Goal: Task Accomplishment & Management: Manage account settings

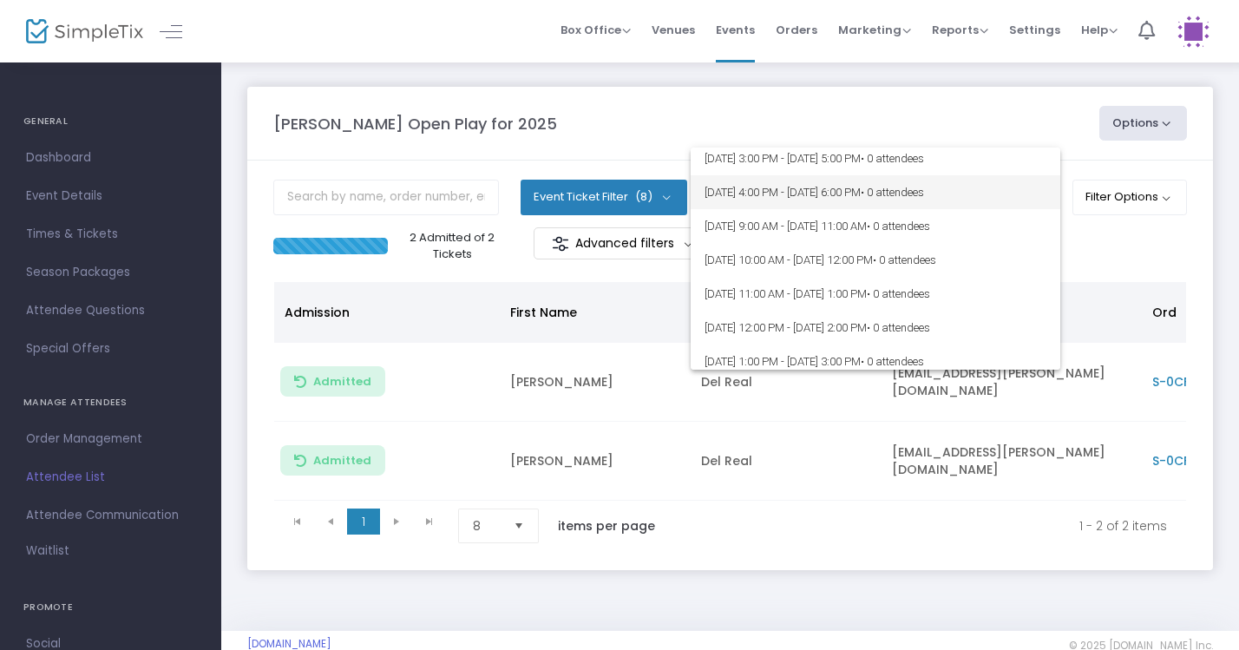
scroll to position [257, 0]
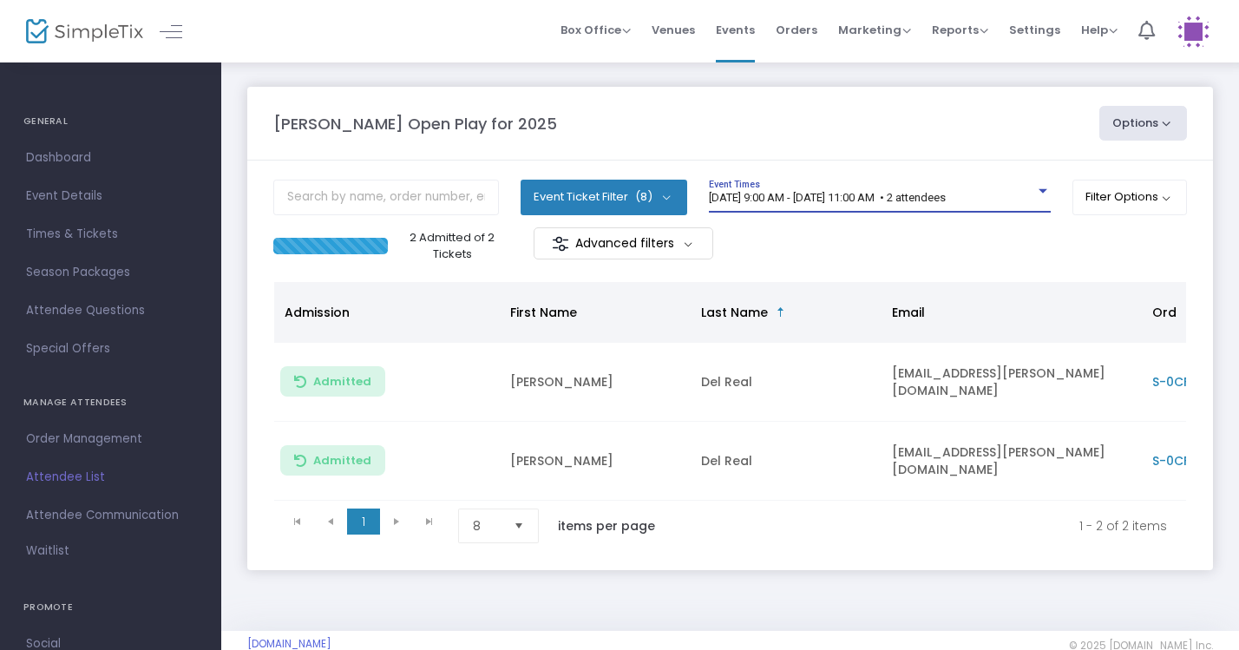
click at [946, 200] on span "[DATE] 9:00 AM - [DATE] 11:00 AM • 2 attendees" at bounding box center [827, 197] width 237 height 13
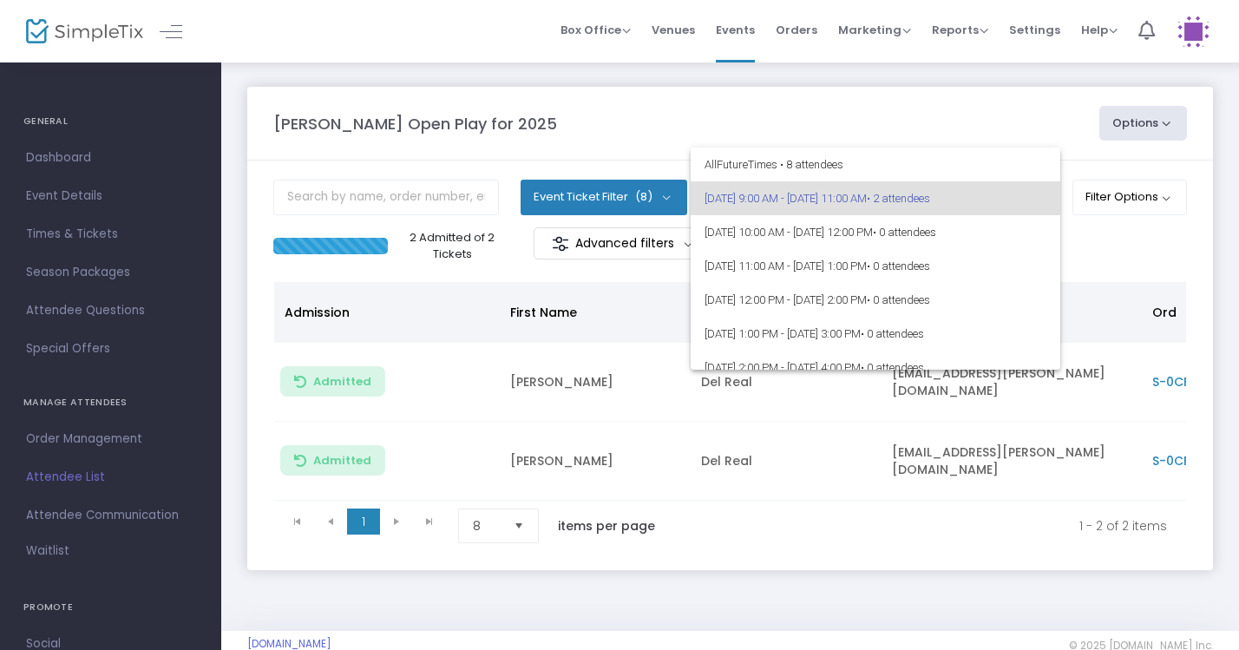
click at [976, 102] on div at bounding box center [619, 325] width 1239 height 650
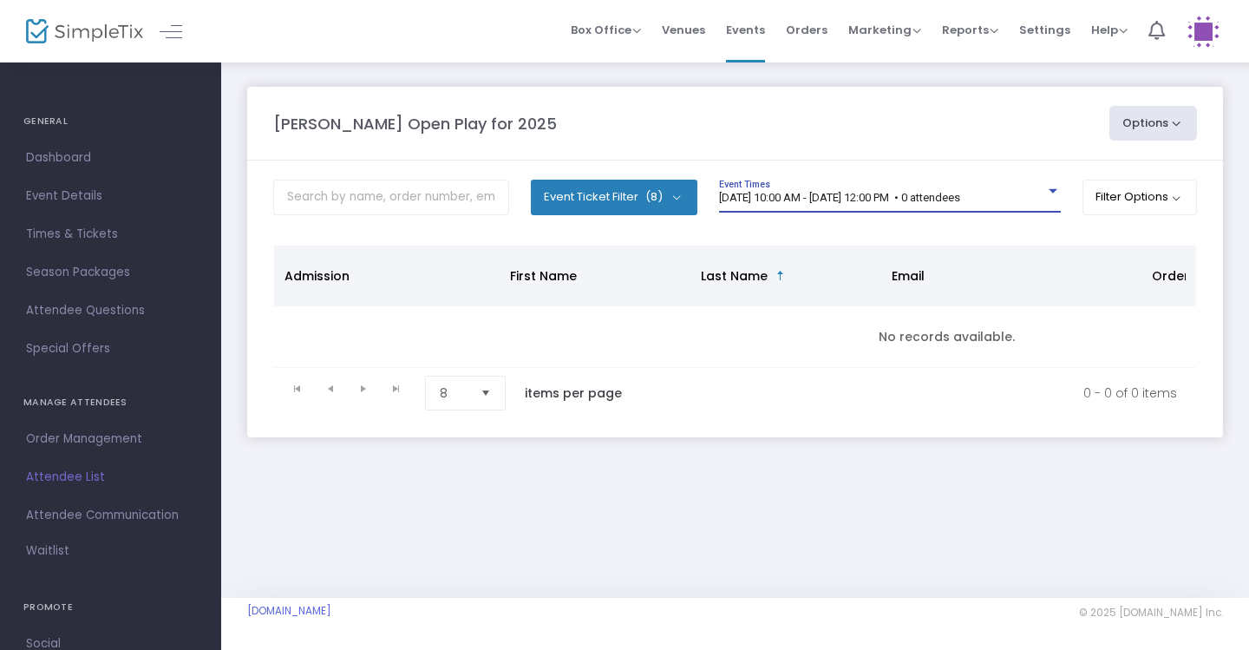
click at [960, 191] on span "[DATE] 10:00 AM - [DATE] 12:00 PM • 0 attendees" at bounding box center [839, 197] width 241 height 13
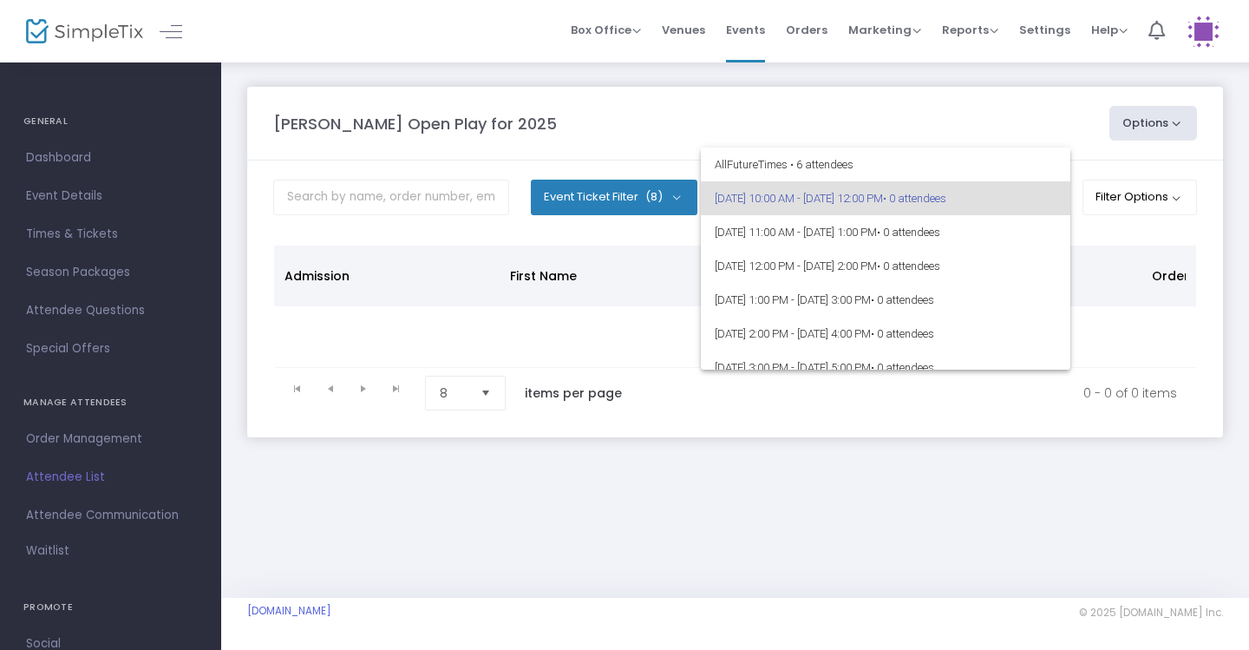
click at [946, 89] on div at bounding box center [624, 325] width 1249 height 650
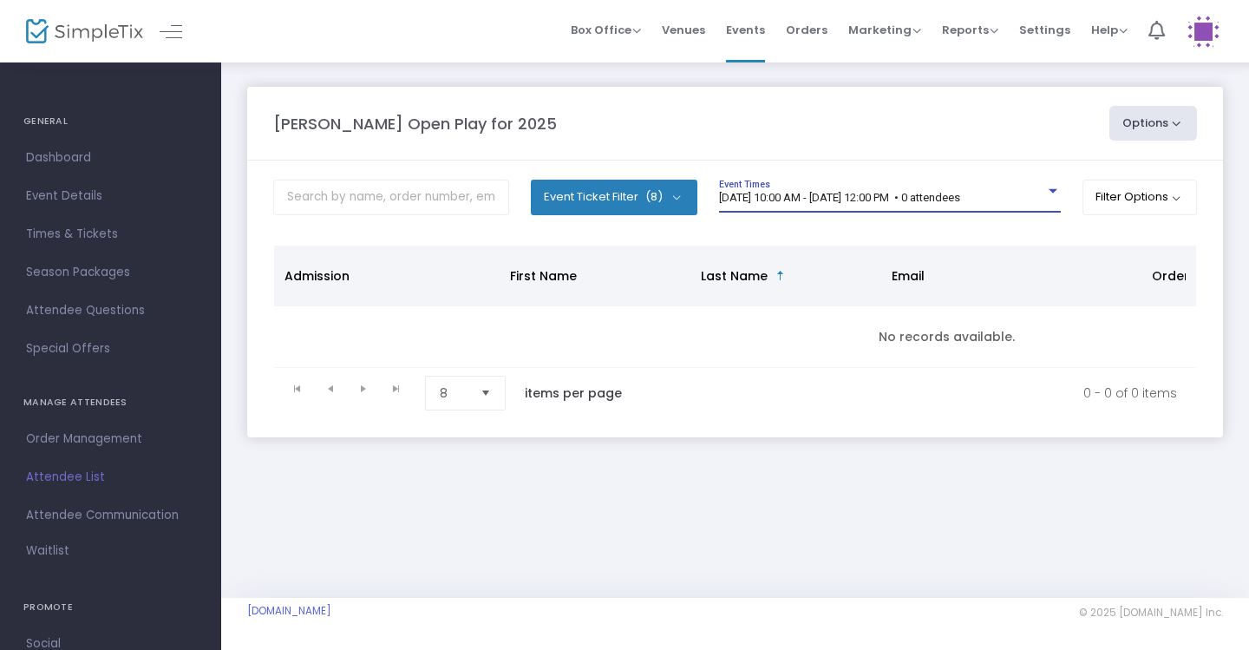
click at [960, 194] on span "[DATE] 10:00 AM - [DATE] 12:00 PM • 0 attendees" at bounding box center [839, 197] width 241 height 13
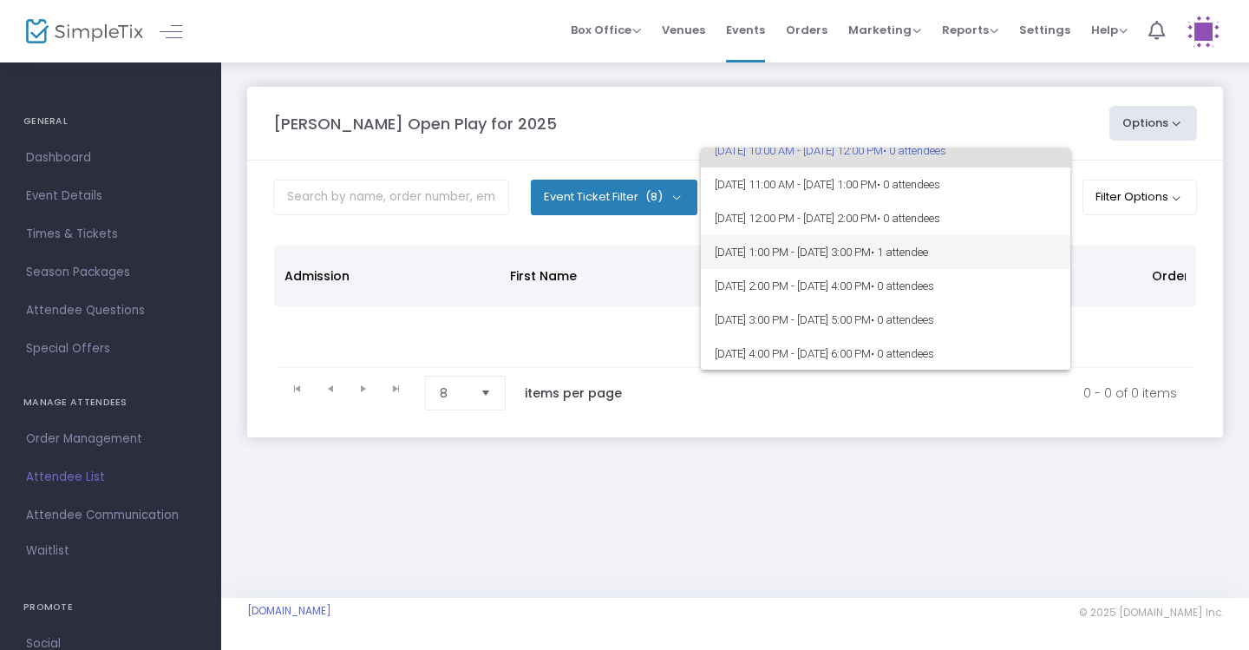
scroll to position [50, 0]
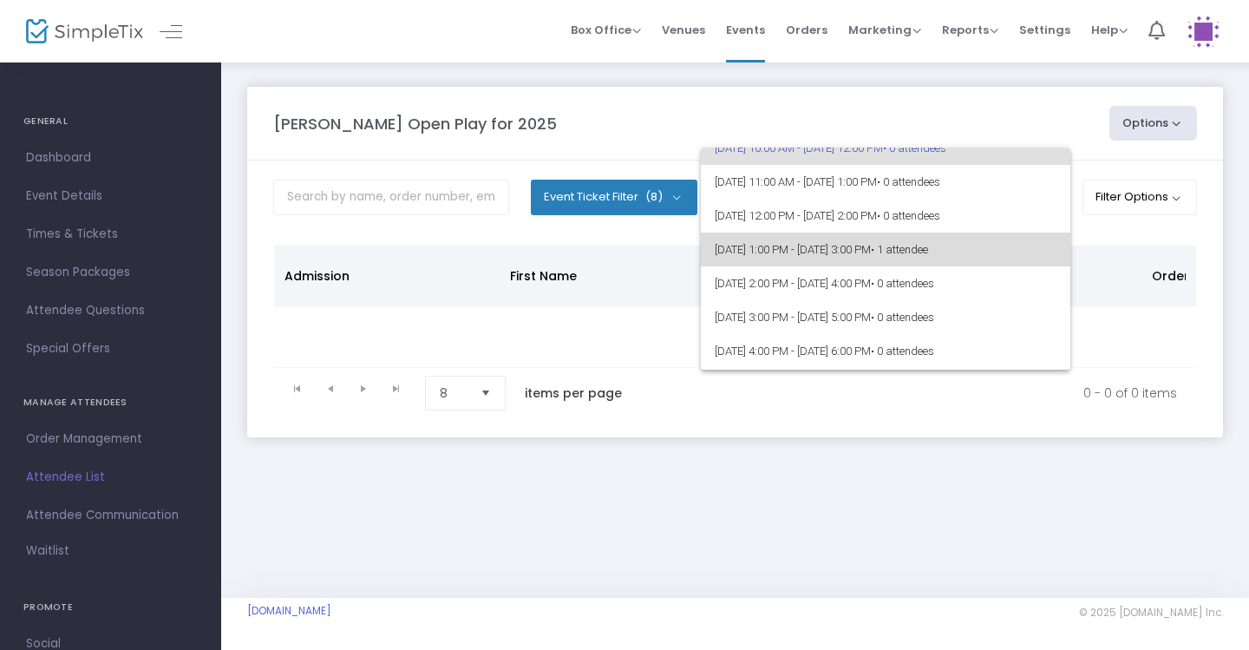
click at [942, 250] on span "9/17/2025 @ 1:00 PM - 9/17/2025 @ 3:00 PM • 1 attendee" at bounding box center [886, 250] width 342 height 34
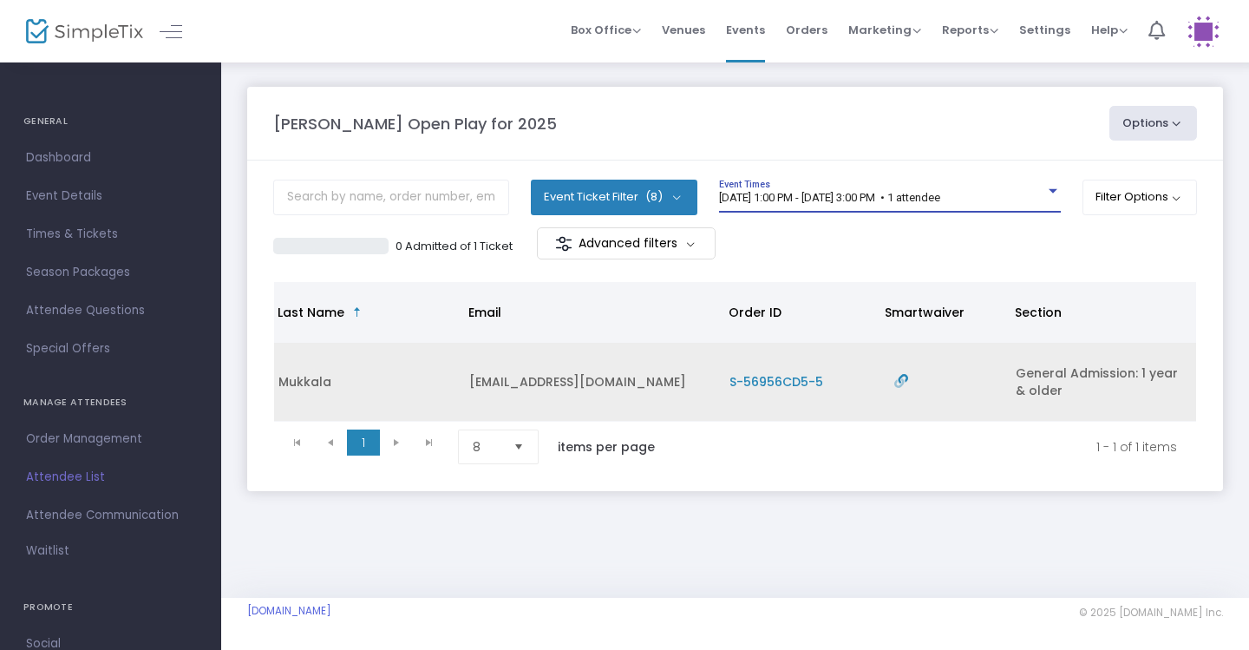
scroll to position [0, 422]
click at [940, 416] on td "Data table" at bounding box center [940, 382] width 130 height 79
